Goal: Task Accomplishment & Management: Manage account settings

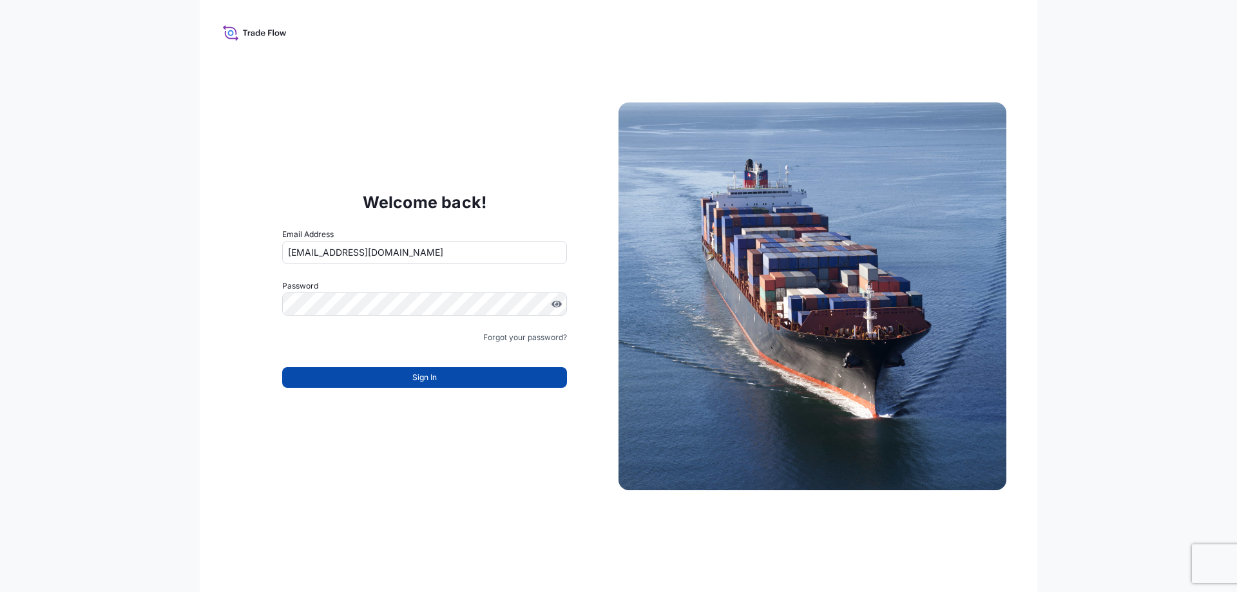
click at [475, 376] on button "Sign In" at bounding box center [424, 377] width 285 height 21
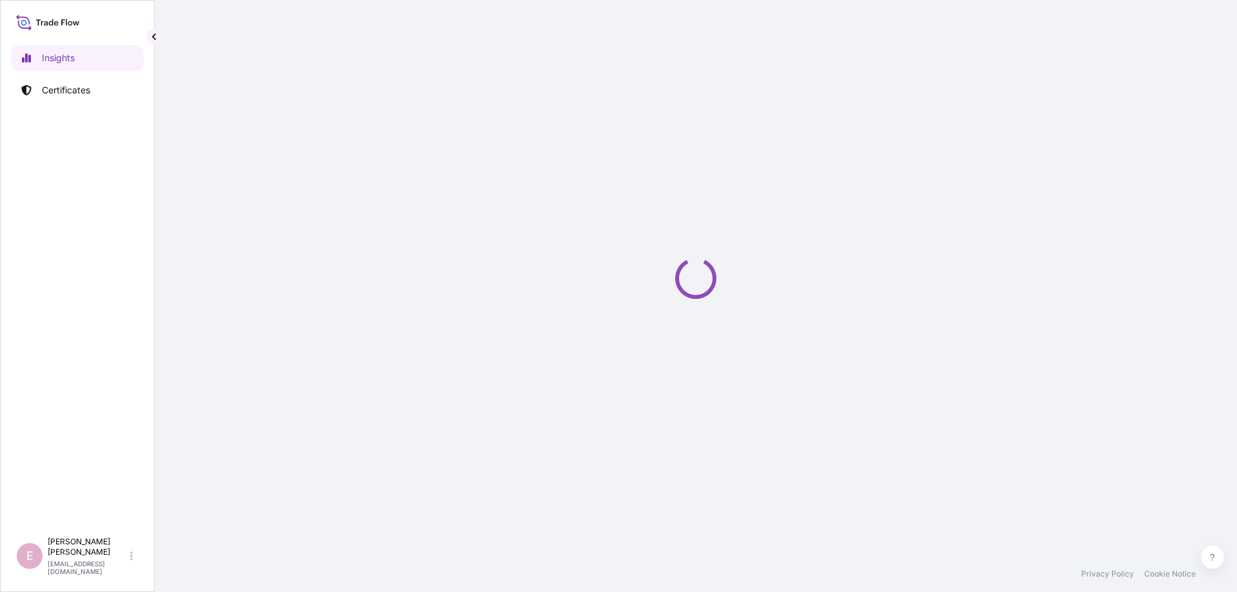
select select "2025"
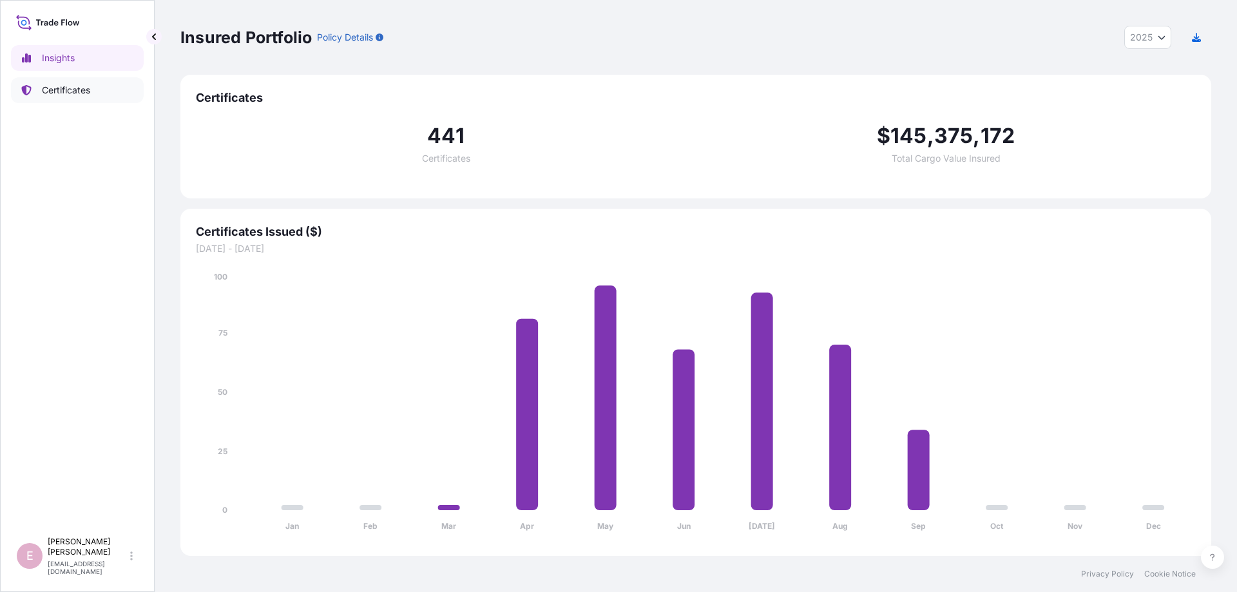
click at [109, 93] on link "Certificates" at bounding box center [77, 90] width 133 height 26
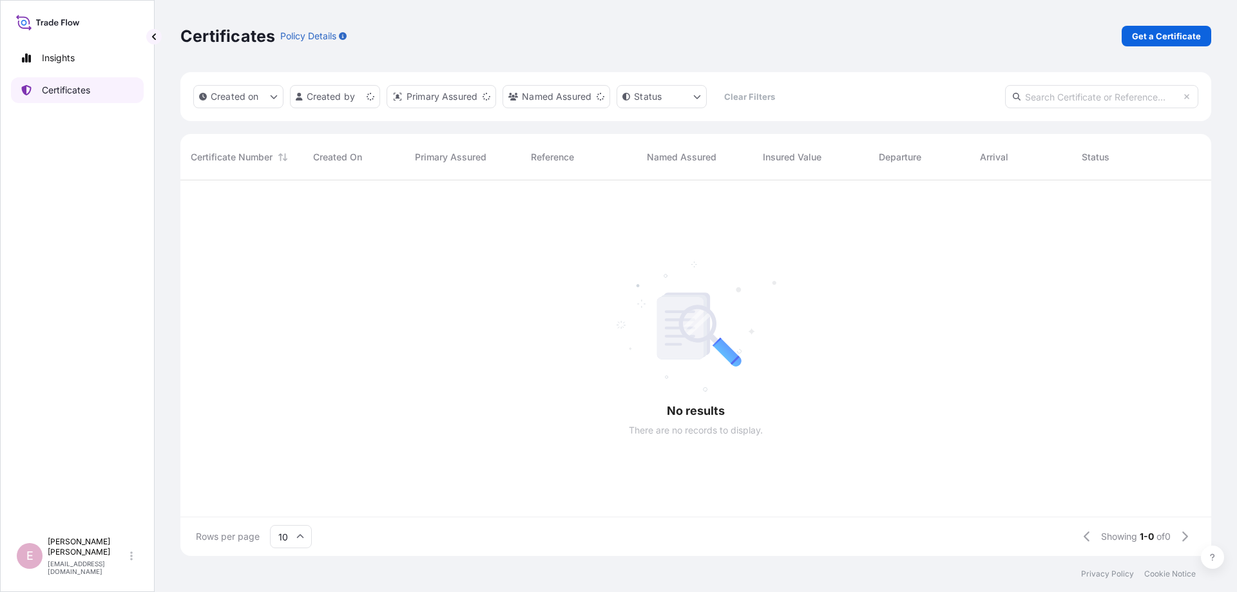
scroll to position [383, 1030]
click at [1041, 96] on input "text" at bounding box center [1101, 96] width 193 height 23
paste input "[PHONE_NUMBER]"
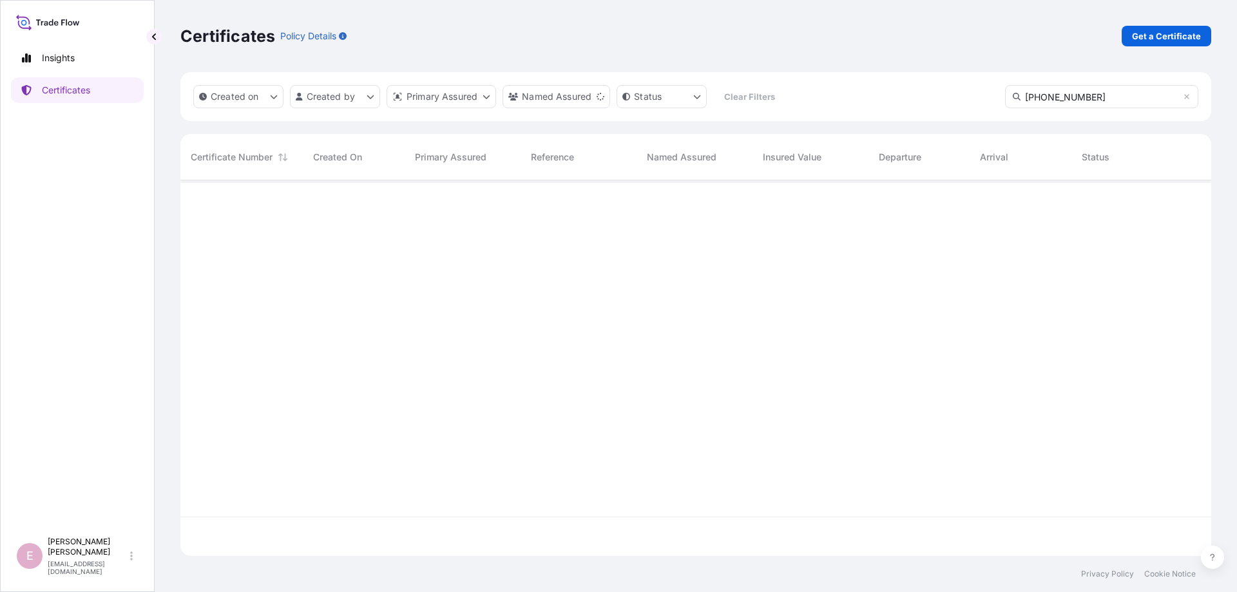
type input "[PHONE_NUMBER]"
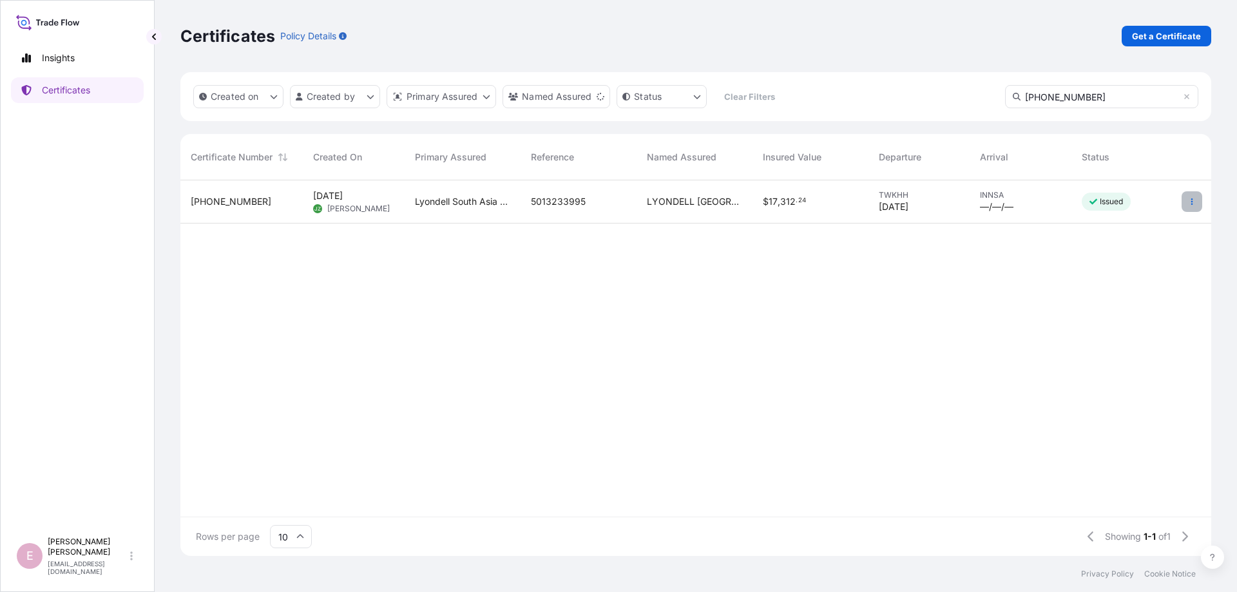
click at [1195, 203] on button "button" at bounding box center [1191, 201] width 21 height 21
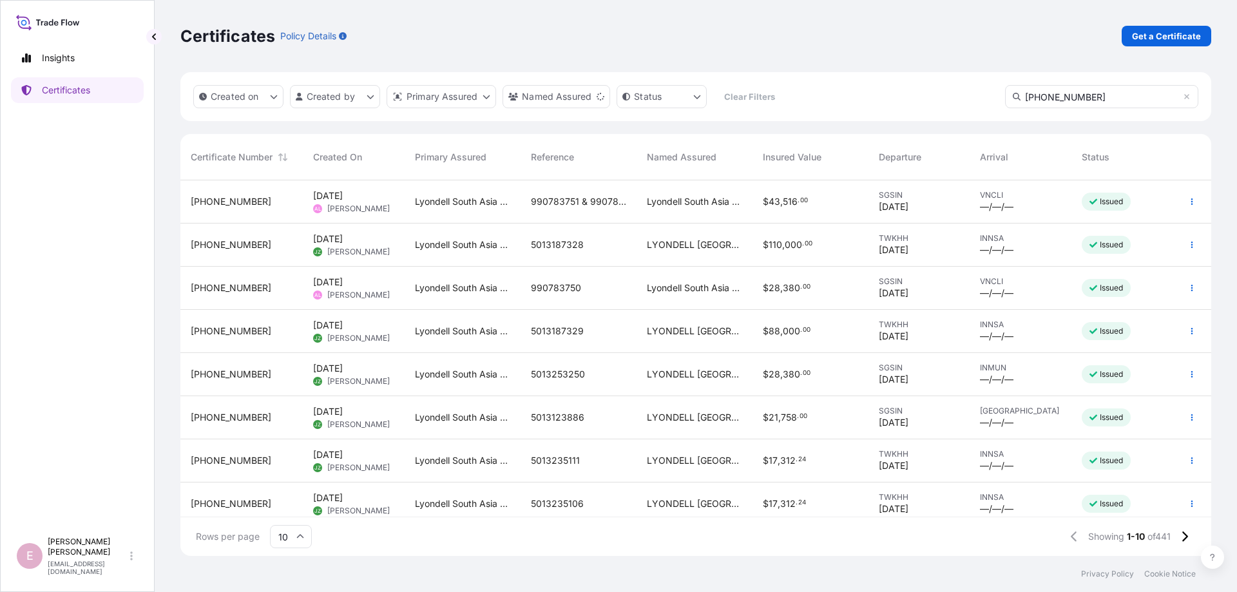
click at [1118, 93] on input "[PHONE_NUMBER]" at bounding box center [1101, 96] width 193 height 23
click at [304, 538] on input "10" at bounding box center [291, 536] width 42 height 23
click at [298, 503] on div "50" at bounding box center [291, 501] width 32 height 24
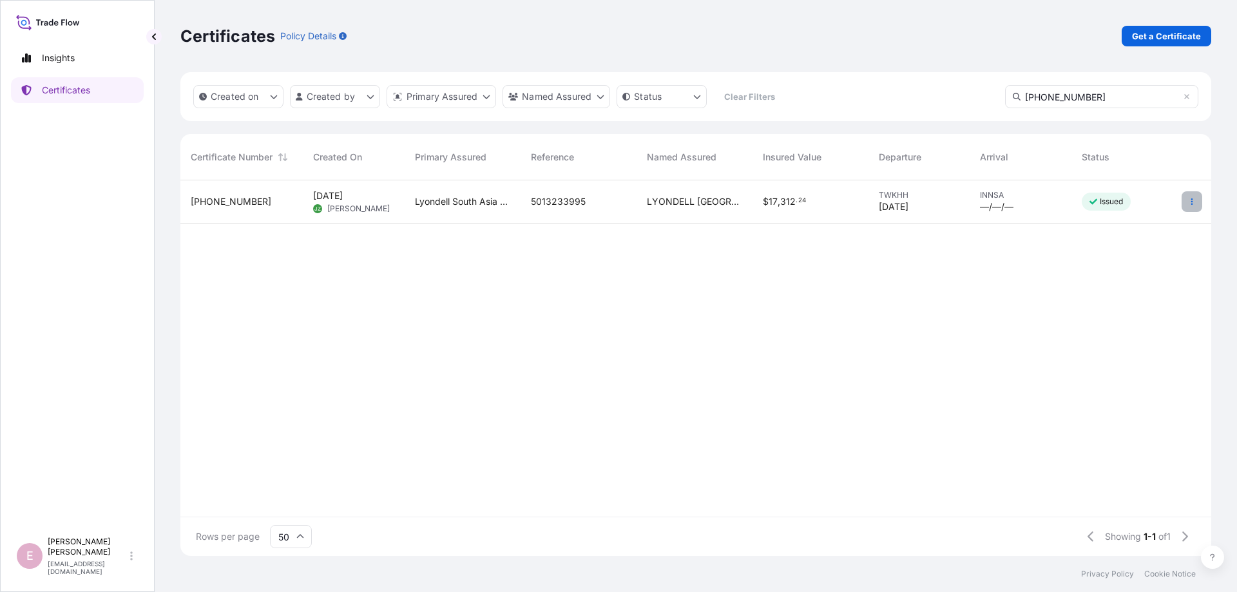
click at [1190, 204] on icon "button" at bounding box center [1192, 202] width 8 height 8
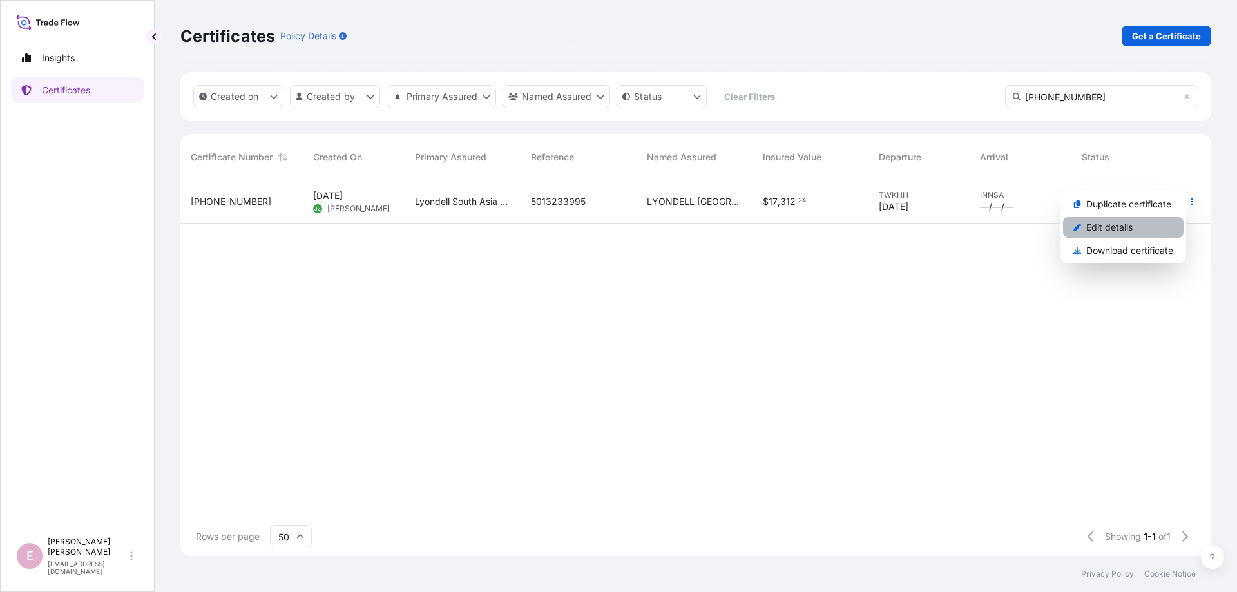
click at [1118, 230] on p "Edit details" at bounding box center [1109, 227] width 46 height 13
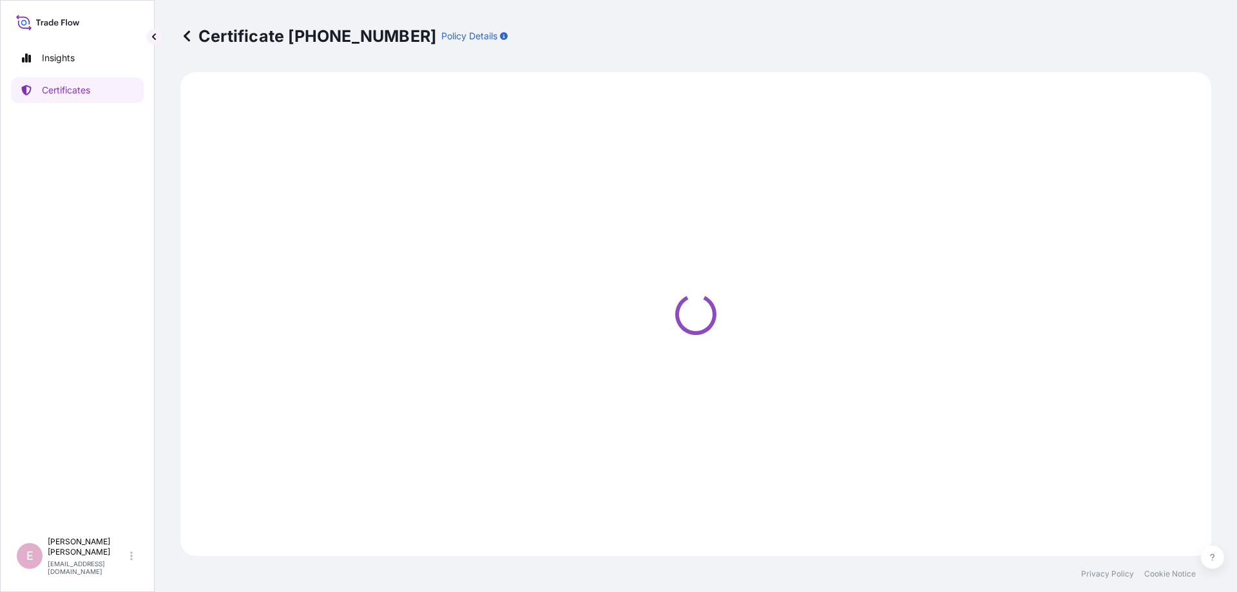
select select "Sea"
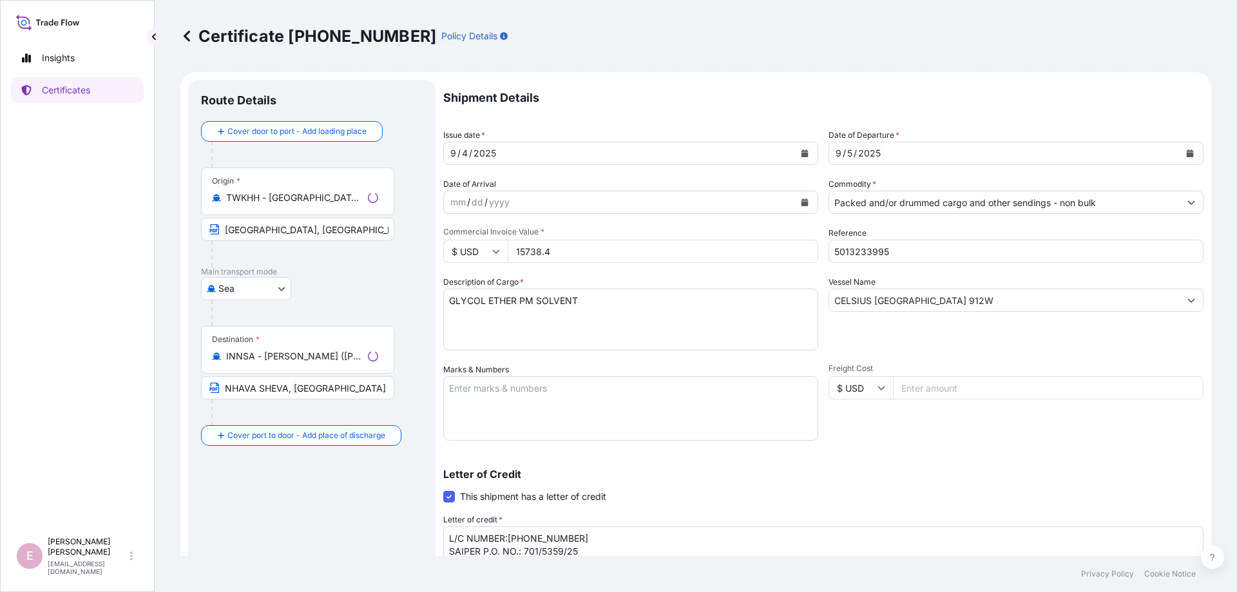
select select "32022"
click at [806, 153] on icon "Calendar" at bounding box center [804, 153] width 7 height 8
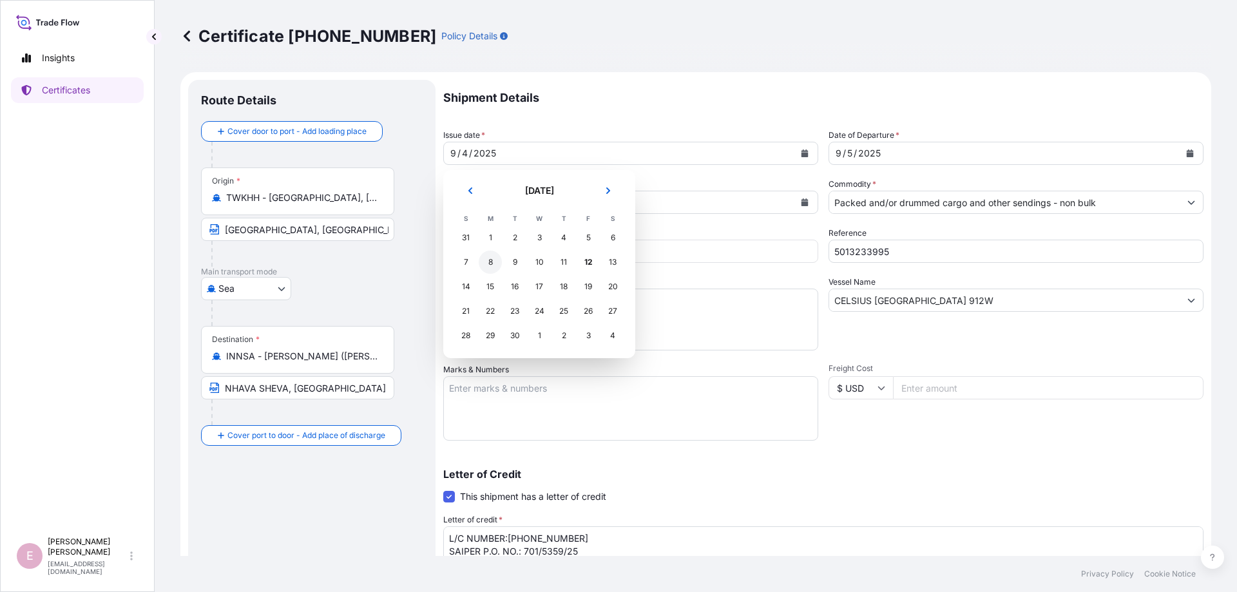
click at [486, 263] on div "8" at bounding box center [490, 262] width 23 height 23
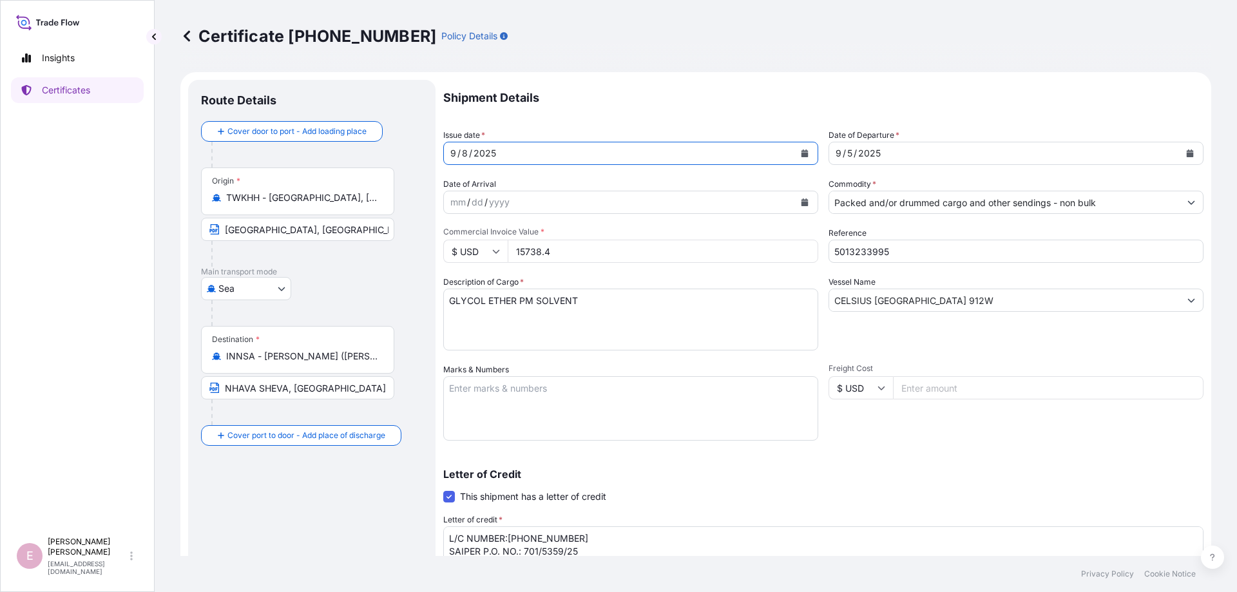
click at [1190, 150] on icon "Calendar" at bounding box center [1190, 153] width 8 height 8
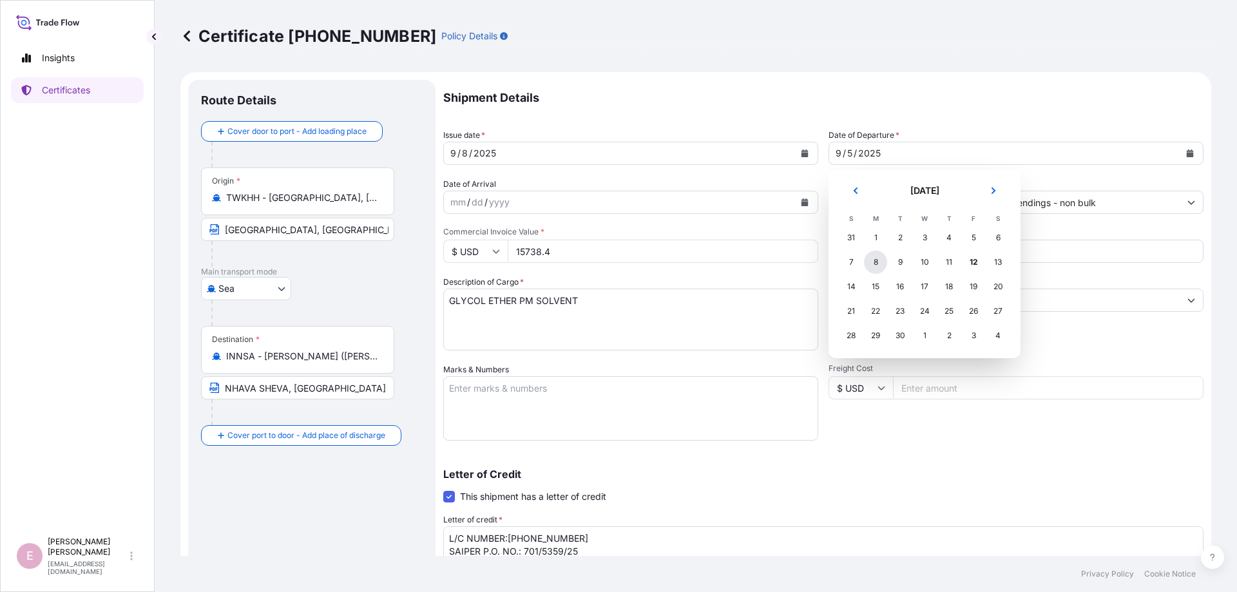
click at [875, 261] on div "8" at bounding box center [875, 262] width 23 height 23
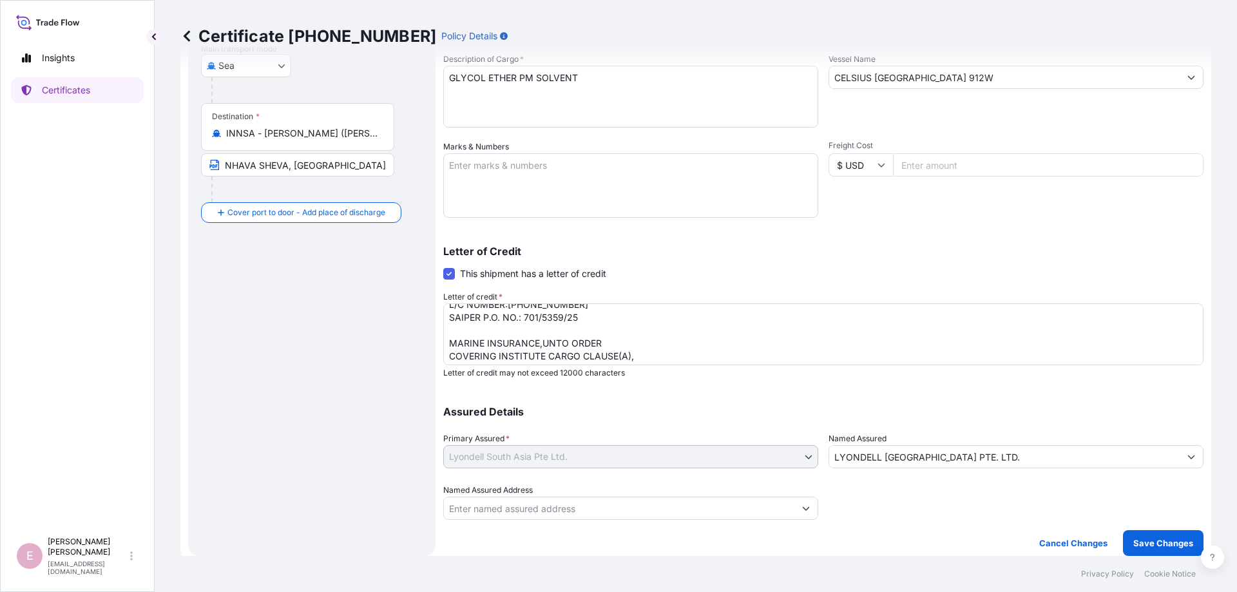
scroll to position [66, 0]
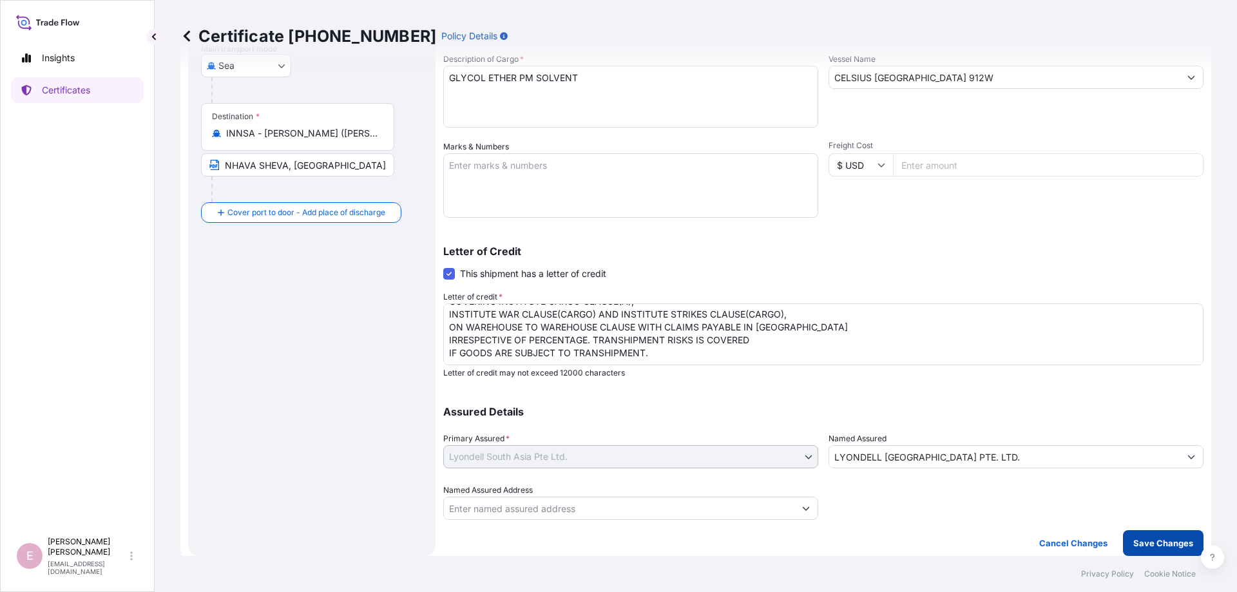
click at [1159, 549] on p "Save Changes" at bounding box center [1163, 542] width 60 height 13
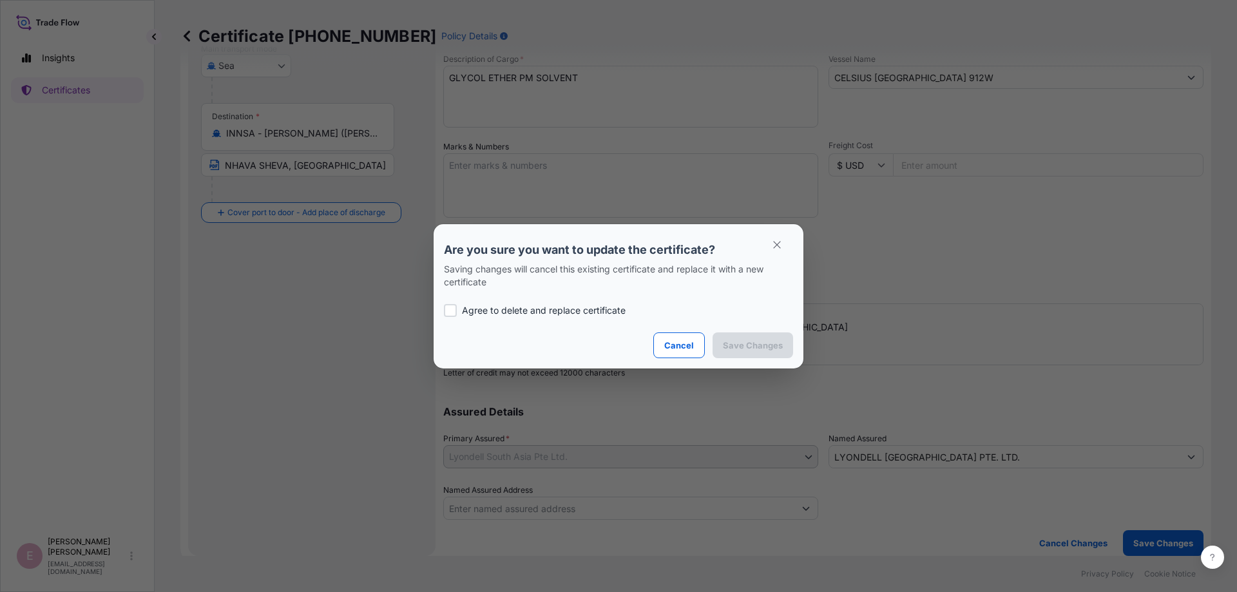
click at [452, 310] on div at bounding box center [450, 310] width 13 height 13
checkbox input "true"
click at [759, 343] on p "Save Changes" at bounding box center [753, 345] width 60 height 13
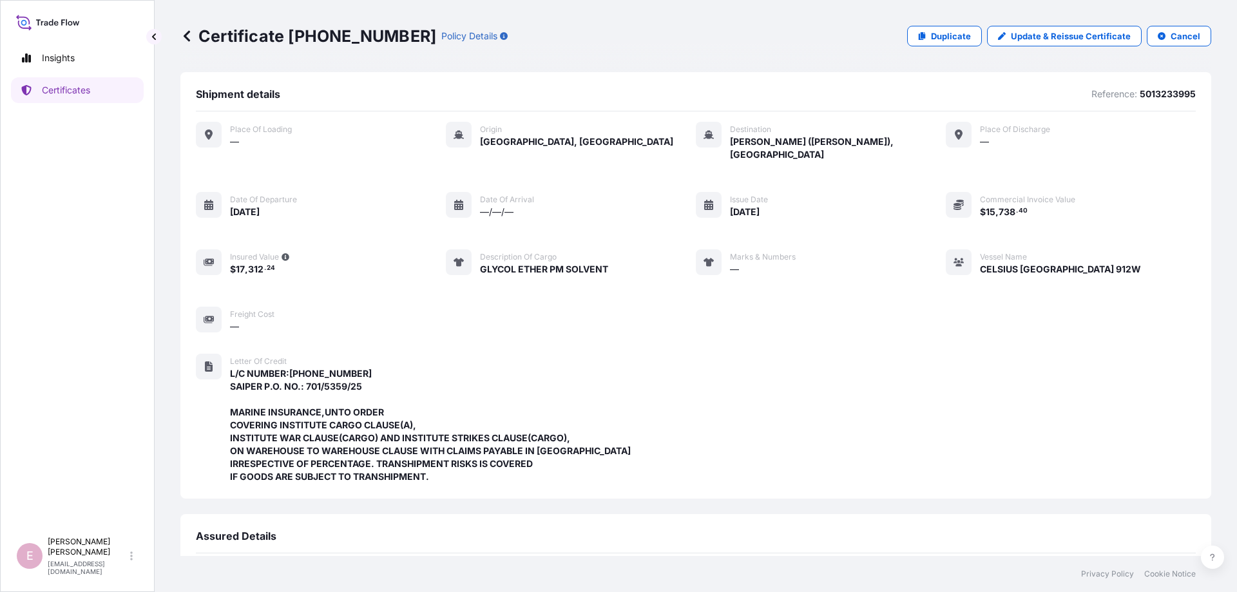
scroll to position [305, 0]
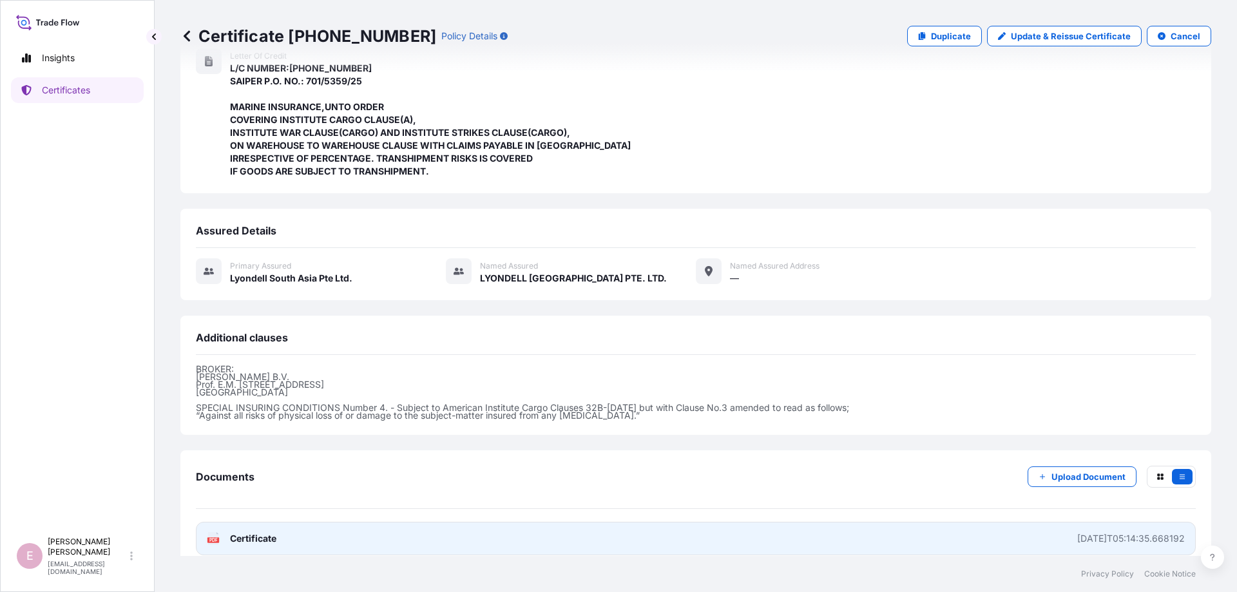
click at [207, 532] on icon "PDF" at bounding box center [213, 538] width 13 height 13
